Goal: Information Seeking & Learning: Check status

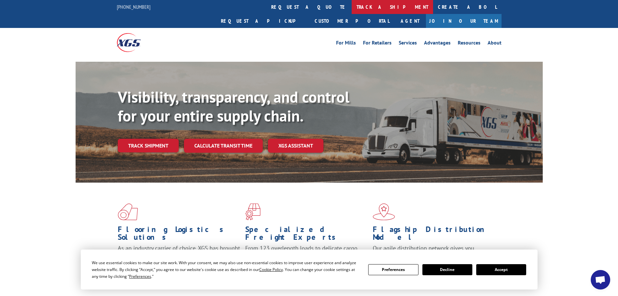
click at [352, 6] on link "track a shipment" at bounding box center [392, 7] width 81 height 14
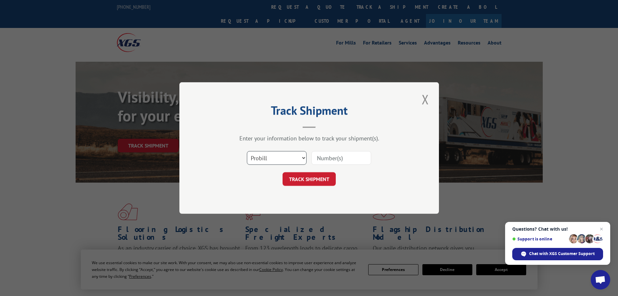
click at [294, 157] on select "Select category... Probill BOL PO" at bounding box center [277, 158] width 60 height 14
select select "bol"
click at [247, 151] on select "Select category... Probill BOL PO" at bounding box center [277, 158] width 60 height 14
click at [334, 160] on input at bounding box center [341, 158] width 60 height 14
paste input "5921900"
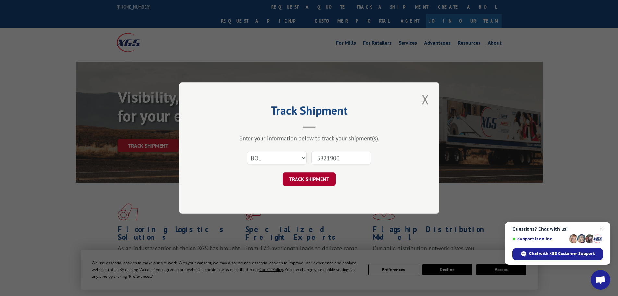
type input "5921900"
click at [319, 180] on button "TRACK SHIPMENT" at bounding box center [309, 179] width 53 height 14
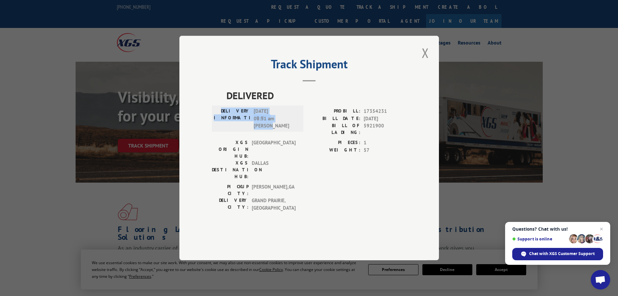
drag, startPoint x: 276, startPoint y: 144, endPoint x: 219, endPoint y: 129, distance: 59.1
click at [219, 129] on div "DELIVERY INFORMATION: [DATE] 08:51 am [PERSON_NAME]" at bounding box center [258, 118] width 88 height 22
click at [275, 129] on span "[DATE] 08:51 am ANTONIO" at bounding box center [276, 118] width 44 height 22
drag, startPoint x: 298, startPoint y: 188, endPoint x: 225, endPoint y: 188, distance: 72.7
click at [225, 197] on div "DELIVERY CITY: [GEOGRAPHIC_DATA] , [GEOGRAPHIC_DATA]" at bounding box center [256, 204] width 88 height 15
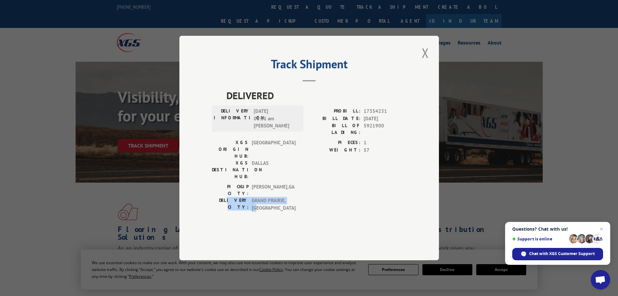
click at [280, 194] on div "PICKUP CITY: [GEOGRAPHIC_DATA] , [GEOGRAPHIC_DATA]: [GEOGRAPHIC_DATA] , [GEOGRA…" at bounding box center [256, 198] width 88 height 31
click at [427, 62] on button "Close modal" at bounding box center [425, 53] width 11 height 18
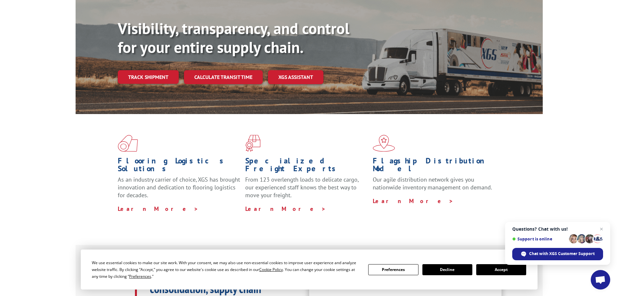
scroll to position [97, 0]
